Goal: Task Accomplishment & Management: Manage account settings

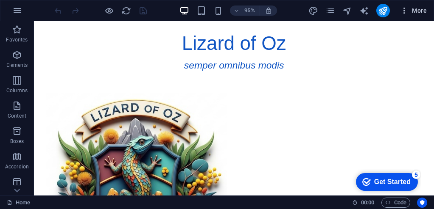
click at [421, 12] on span "More" at bounding box center [413, 10] width 27 height 8
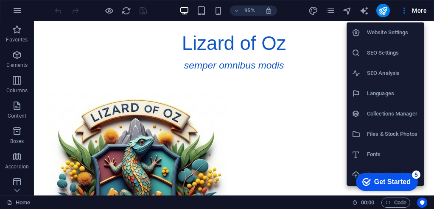
click at [392, 32] on h6 "Website Settings" at bounding box center [393, 33] width 52 height 10
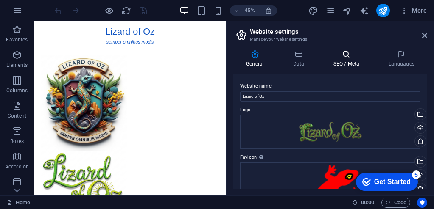
click at [346, 56] on icon at bounding box center [346, 54] width 52 height 8
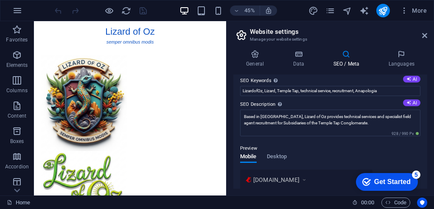
scroll to position [53, 0]
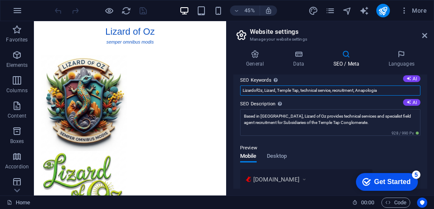
click at [278, 92] on input "LizardofOz, Lizard, Temple Tap, technical service, recruitment, Anapologia" at bounding box center [330, 91] width 180 height 10
drag, startPoint x: 364, startPoint y: 91, endPoint x: 417, endPoint y: 92, distance: 53.0
click at [417, 92] on input "LizardofOz, Lizard, lizardofoz51, Temple Tap, technical service, recruitment, A…" at bounding box center [330, 91] width 180 height 10
click at [408, 90] on input "LizardofOz, Lizard, lizardofoz51, Temple Tap, technical service, recruitment, A…" at bounding box center [330, 91] width 180 height 10
type input "LizardofOz, Lizard, lizardofoz51, Temple Tap, technical service, recruitment, A…"
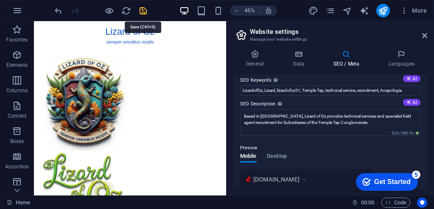
click at [142, 11] on icon "save" at bounding box center [143, 11] width 10 height 10
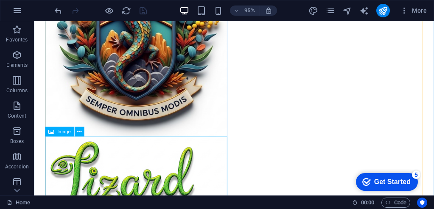
scroll to position [167, 0]
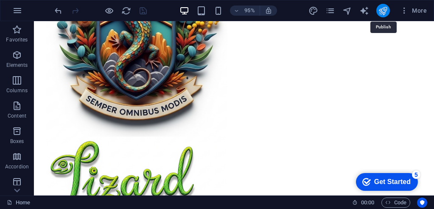
click at [381, 12] on icon "publish" at bounding box center [383, 11] width 10 height 10
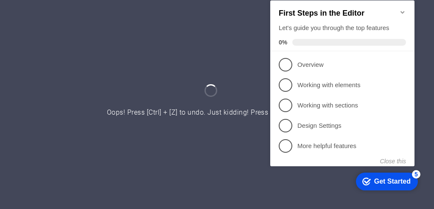
click at [400, 11] on icon "Minimize checklist" at bounding box center [402, 12] width 4 height 3
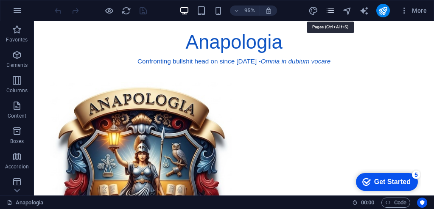
click at [331, 14] on icon "pages" at bounding box center [330, 11] width 10 height 10
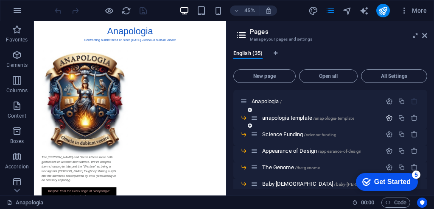
click at [388, 117] on icon "button" at bounding box center [388, 117] width 7 height 7
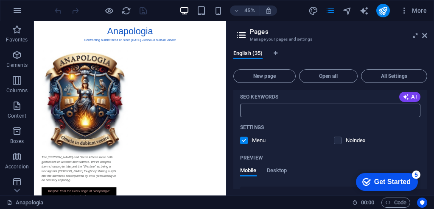
scroll to position [181, 0]
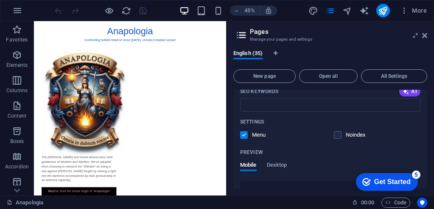
click at [245, 136] on label at bounding box center [244, 135] width 8 height 8
click at [0, 0] on input "checkbox" at bounding box center [0, 0] width 0 height 0
click at [336, 136] on label at bounding box center [338, 135] width 8 height 8
click at [0, 0] on input "checkbox" at bounding box center [0, 0] width 0 height 0
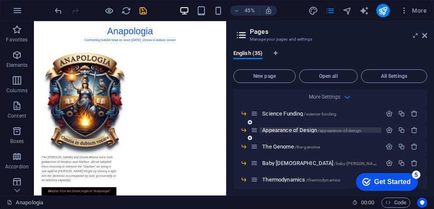
scroll to position [316, 0]
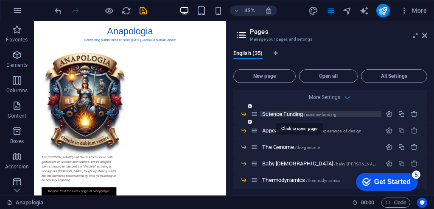
click at [297, 116] on span "Science Funding /science-funding" at bounding box center [299, 114] width 74 height 6
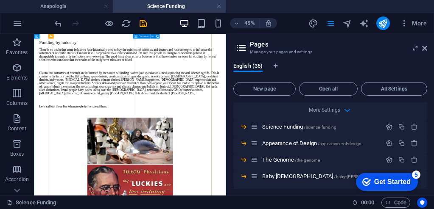
scroll to position [81, 0]
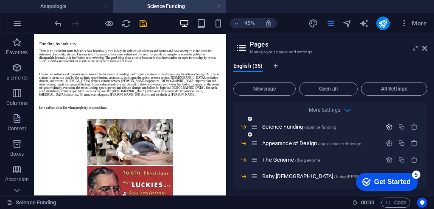
click at [386, 127] on icon "button" at bounding box center [388, 126] width 7 height 7
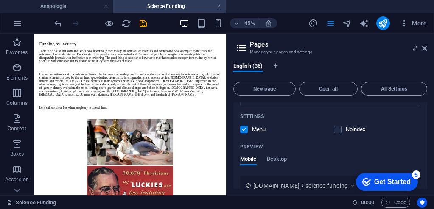
scroll to position [513, 0]
click at [242, 128] on label at bounding box center [244, 129] width 8 height 8
click at [0, 0] on input "checkbox" at bounding box center [0, 0] width 0 height 0
click at [337, 129] on label at bounding box center [338, 129] width 8 height 8
click at [0, 0] on input "checkbox" at bounding box center [0, 0] width 0 height 0
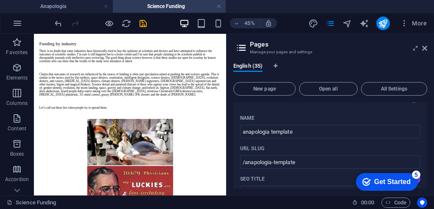
scroll to position [0, 0]
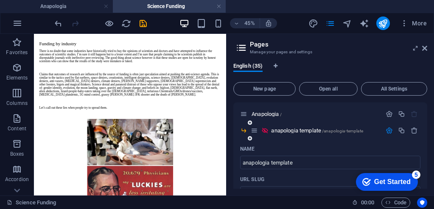
click at [388, 130] on icon "button" at bounding box center [388, 130] width 7 height 7
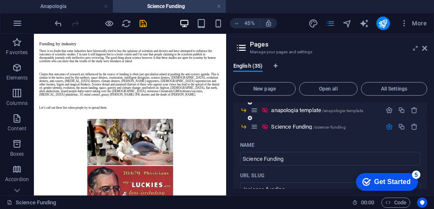
scroll to position [22, 0]
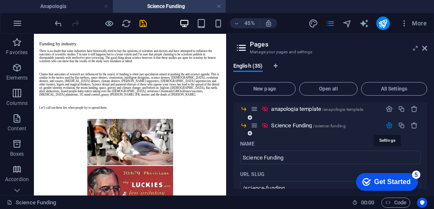
click at [387, 125] on icon "button" at bounding box center [388, 125] width 7 height 7
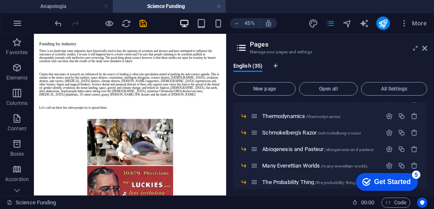
scroll to position [99, 0]
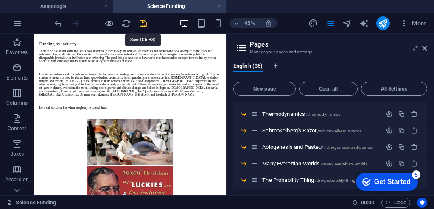
click at [142, 24] on icon "save" at bounding box center [143, 24] width 10 height 10
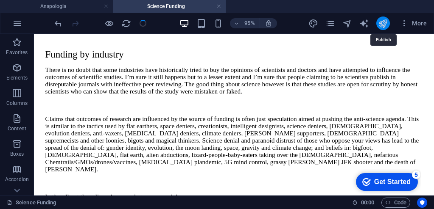
click at [381, 25] on icon "publish" at bounding box center [383, 24] width 10 height 10
